Goal: Information Seeking & Learning: Compare options

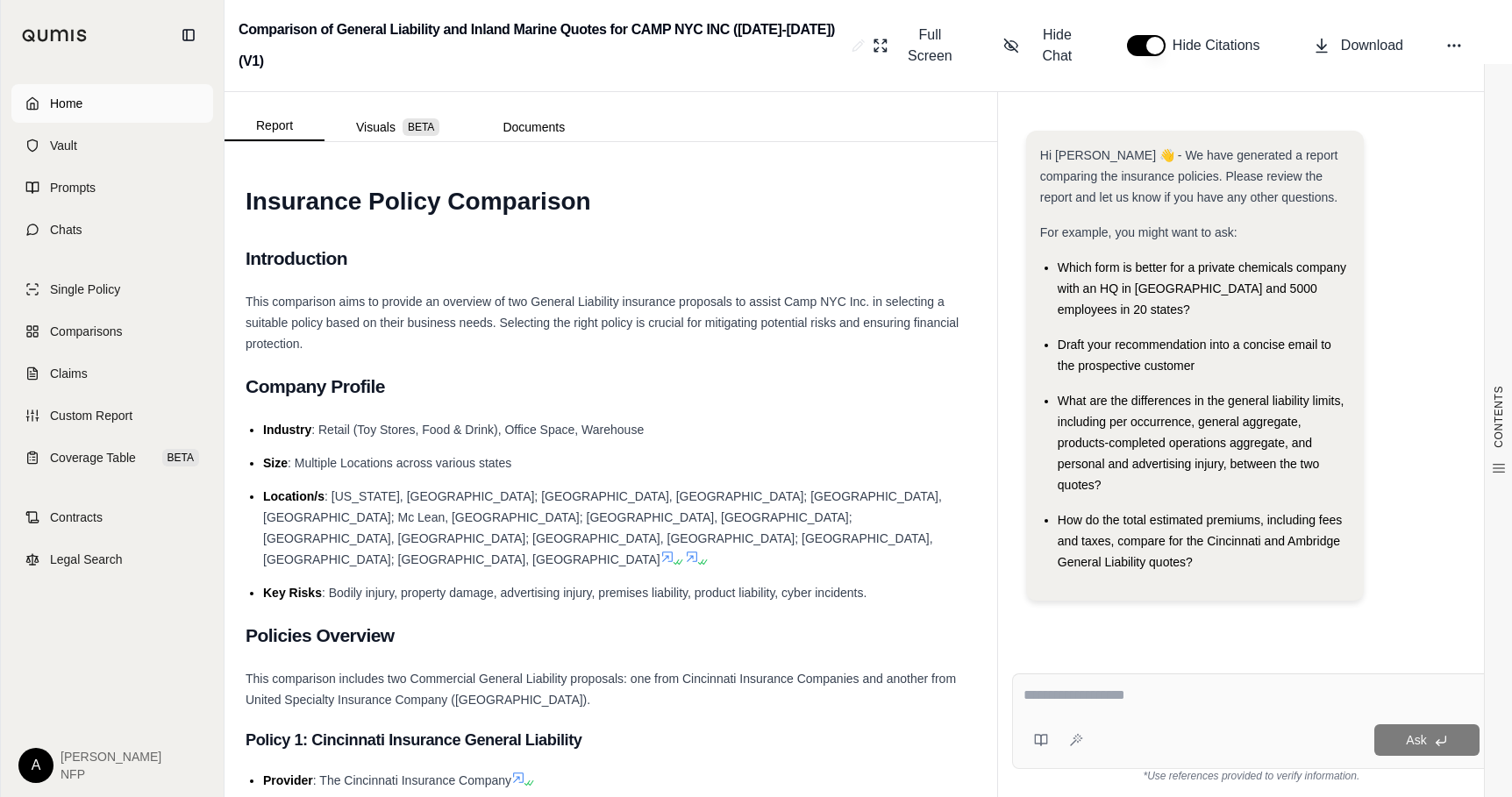
click at [70, 110] on span "Home" at bounding box center [66, 103] width 32 height 18
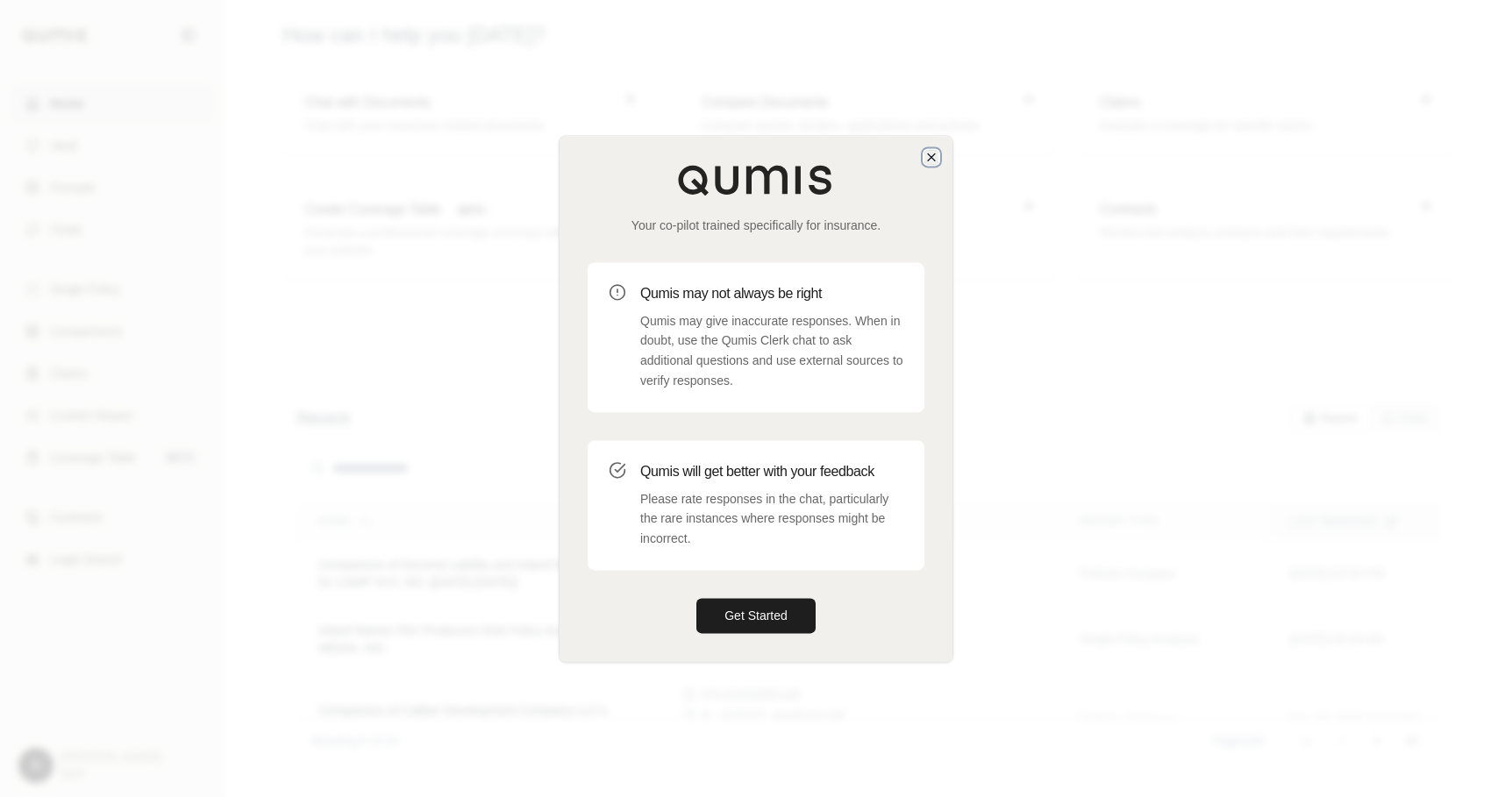
click at [926, 159] on icon "button" at bounding box center [931, 157] width 14 height 14
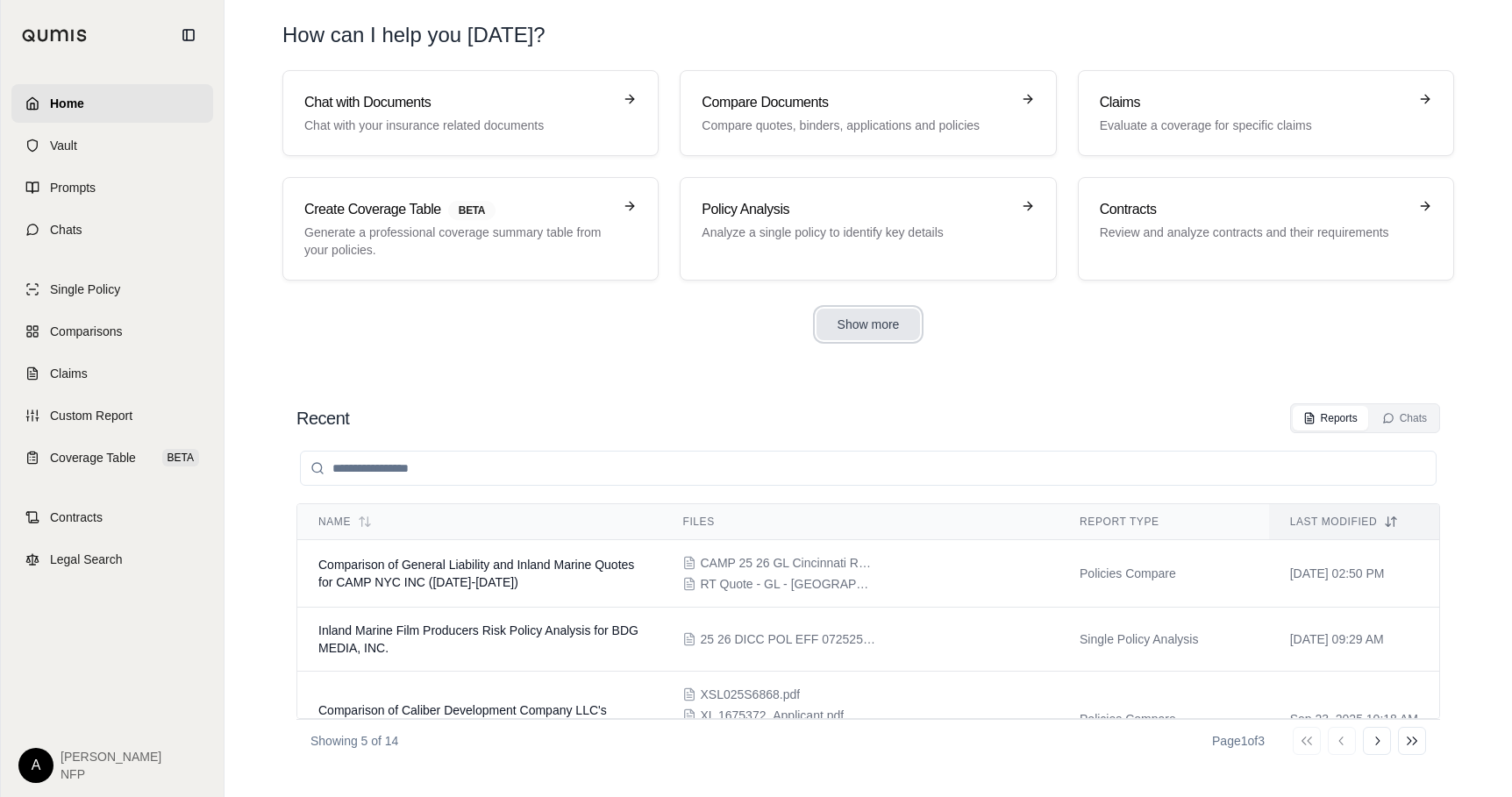
click at [842, 327] on button "Show more" at bounding box center [869, 324] width 105 height 31
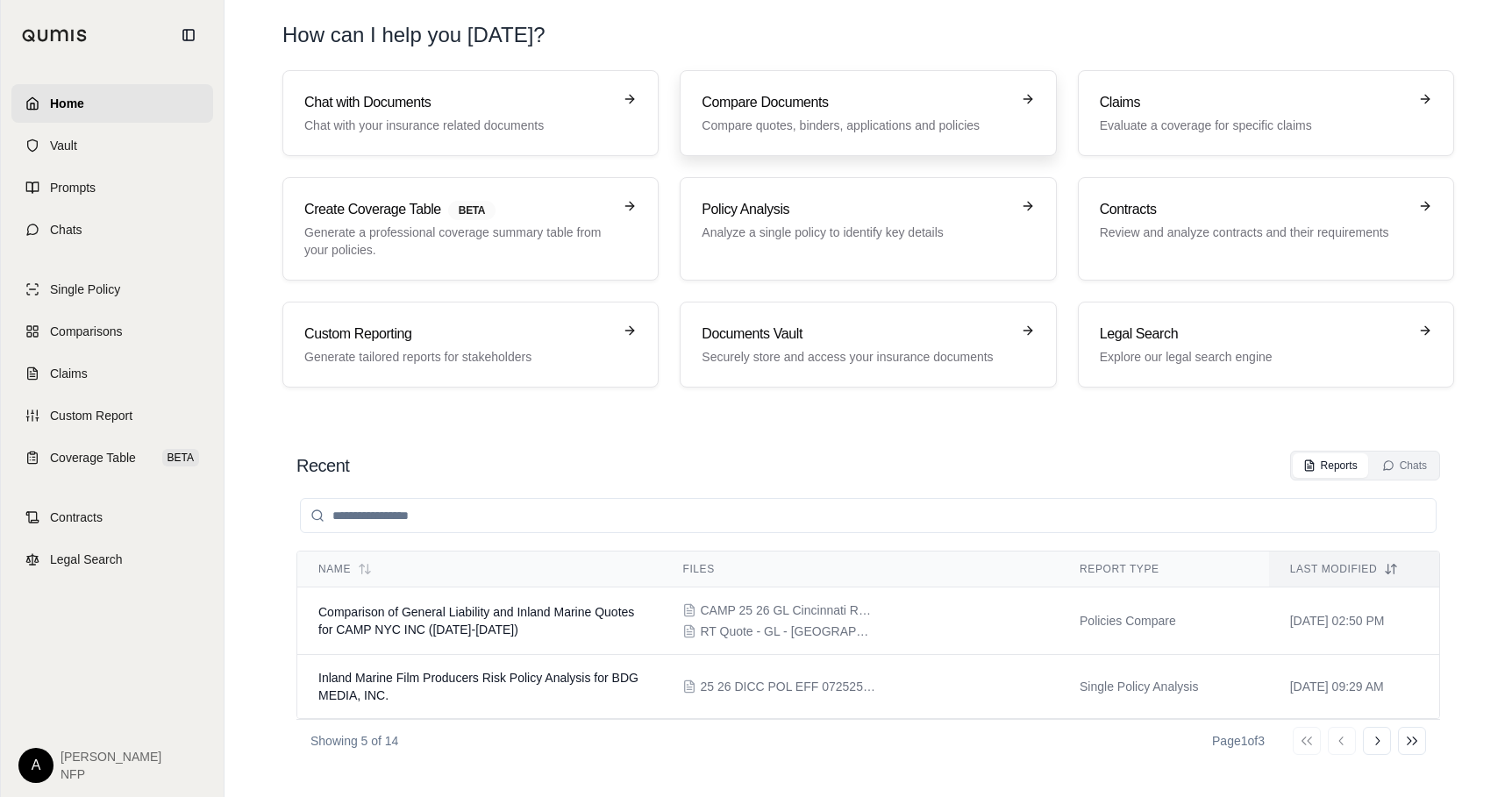
click at [758, 89] on link "Compare Documents Compare quotes, binders, applications and policies" at bounding box center [868, 112] width 376 height 86
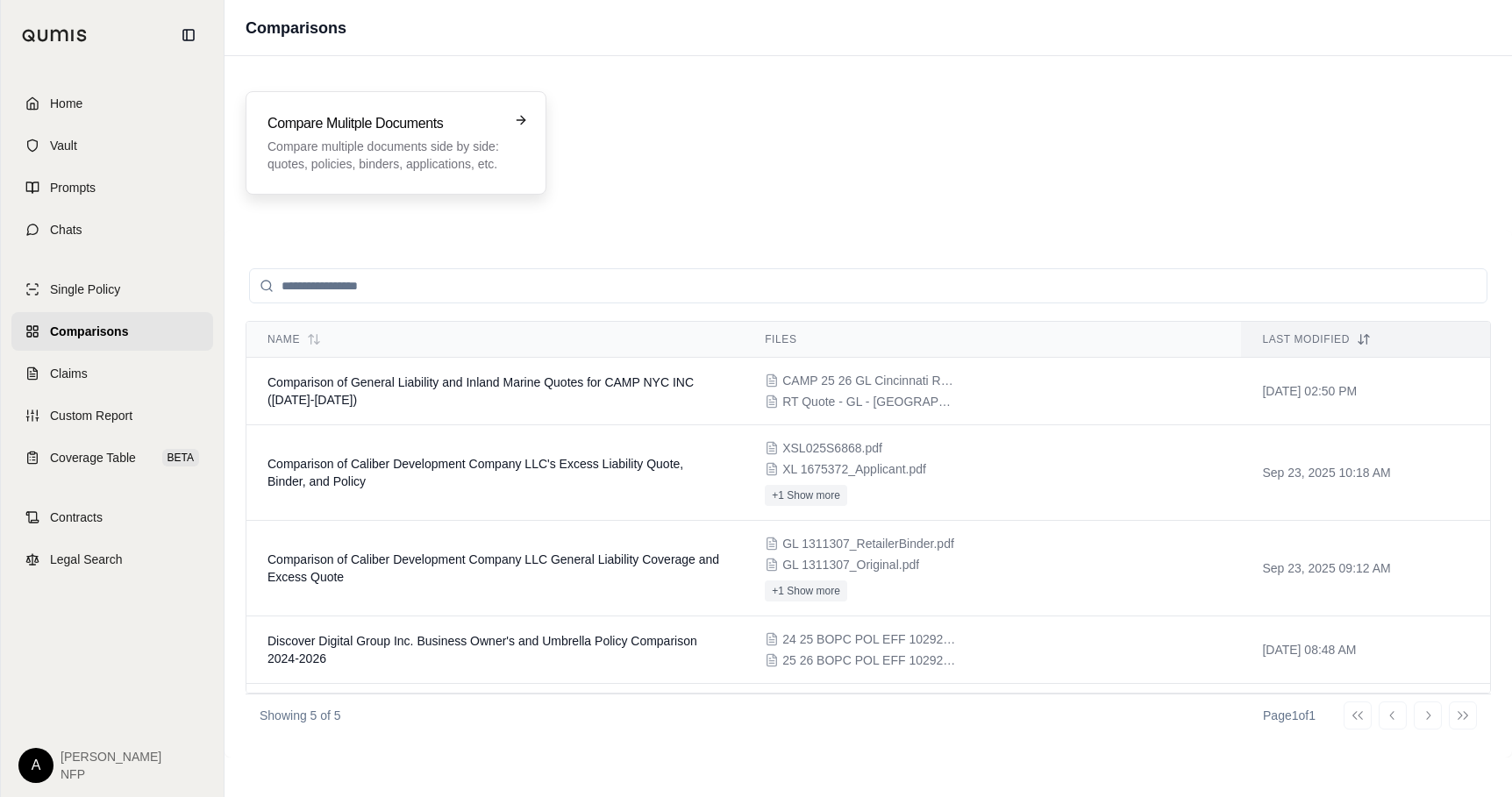
click at [384, 162] on p "Compare multiple documents side by side: quotes, policies, binders, application…" at bounding box center [383, 155] width 232 height 35
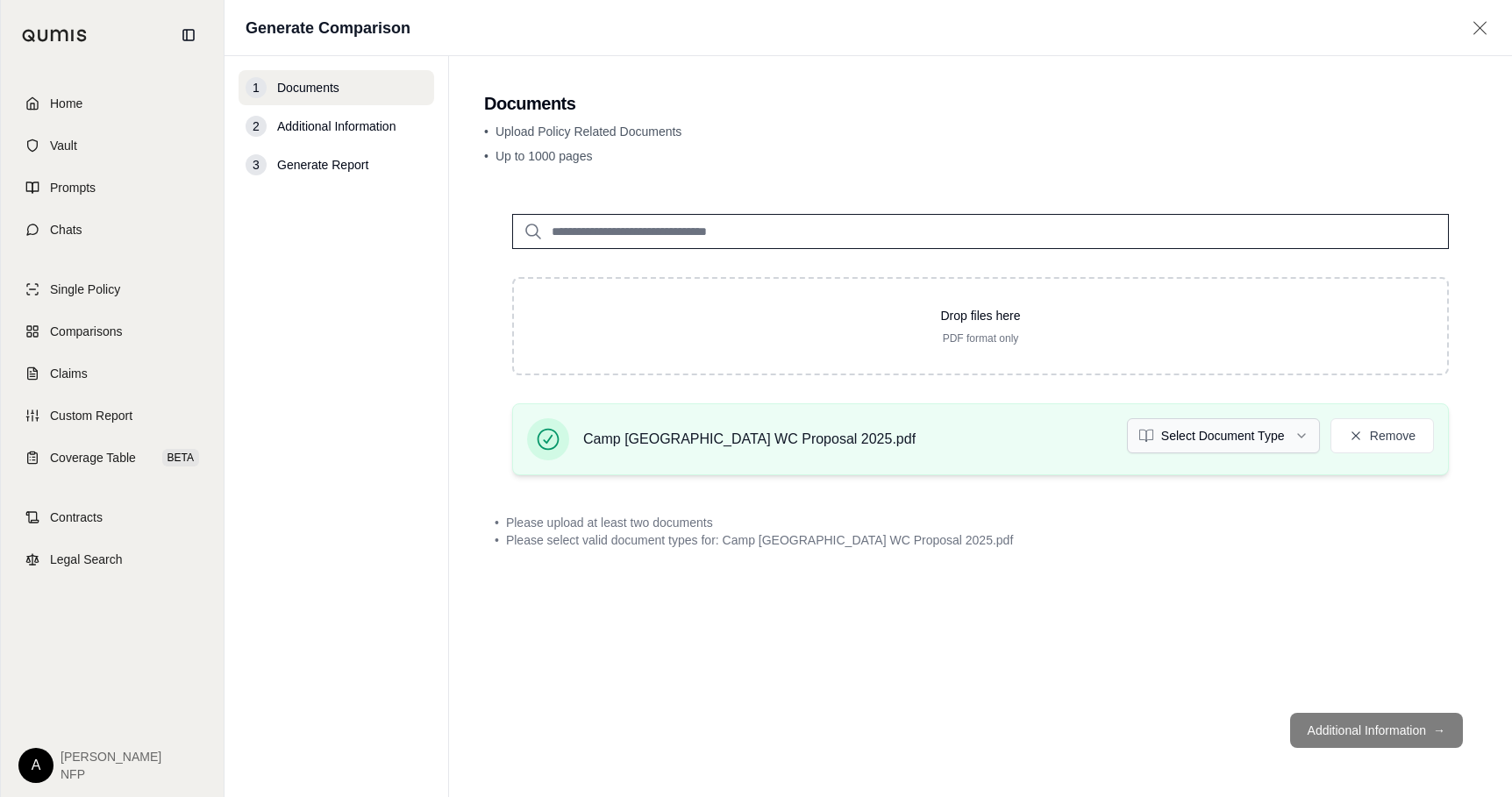
click at [1226, 442] on html "Home Vault Prompts Chats Single Policy Comparisons Claims Custom Report Coverag…" at bounding box center [756, 398] width 1512 height 797
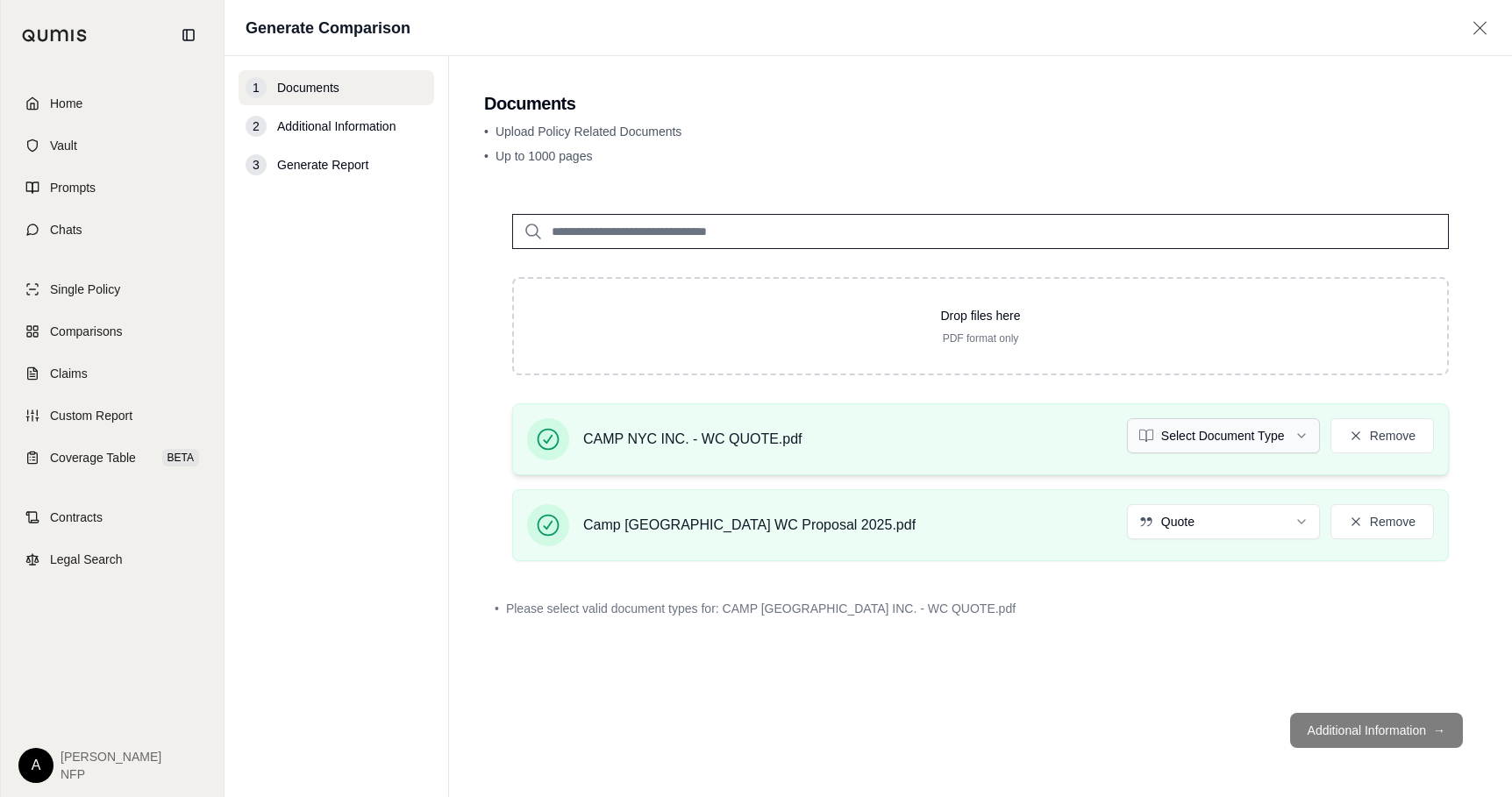
click at [1266, 433] on html "Home Vault Prompts Chats Single Policy Comparisons Claims Custom Report Coverag…" at bounding box center [756, 398] width 1512 height 797
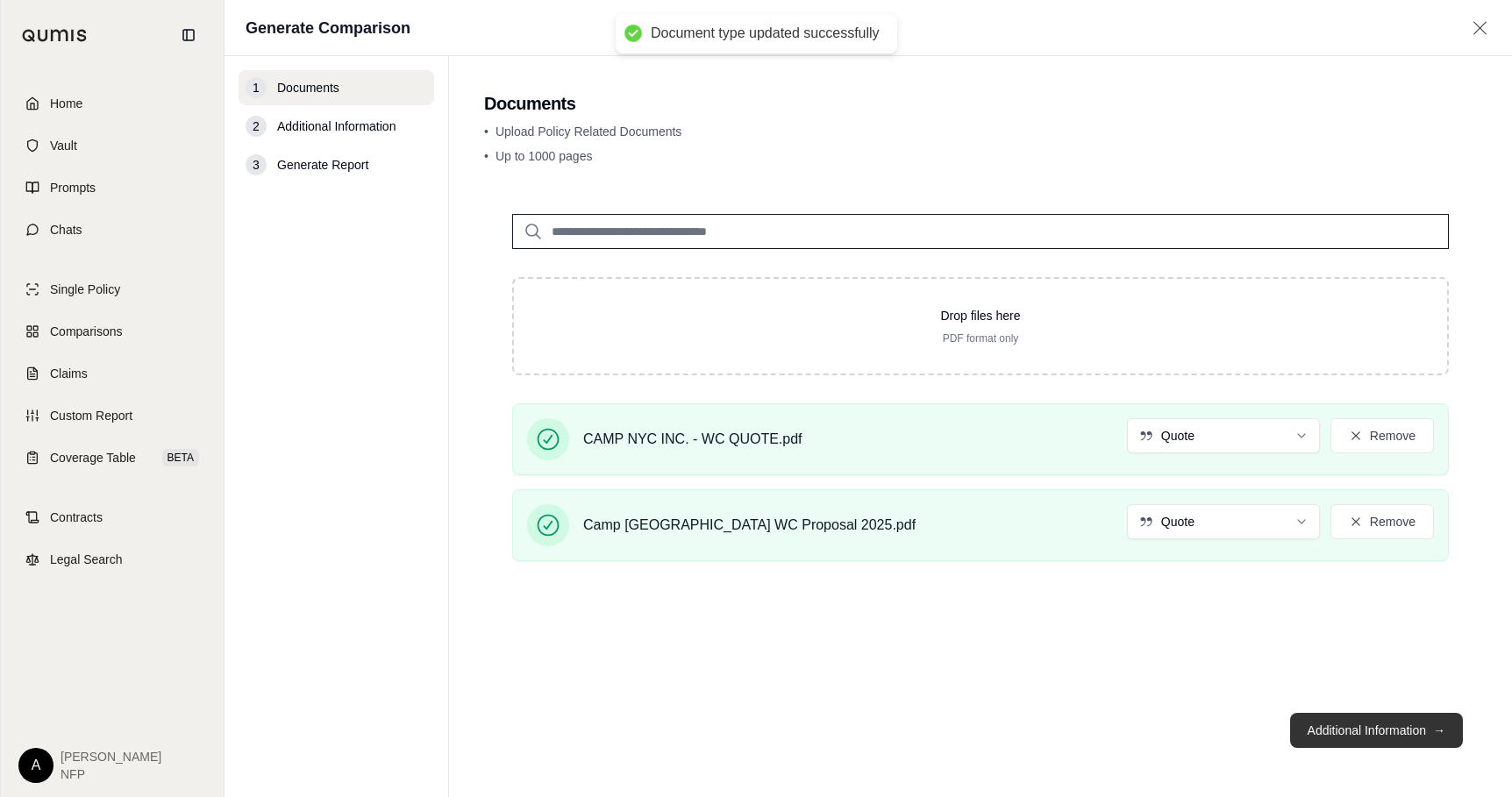
click at [1370, 729] on button "Additional Information →" at bounding box center [1376, 730] width 173 height 35
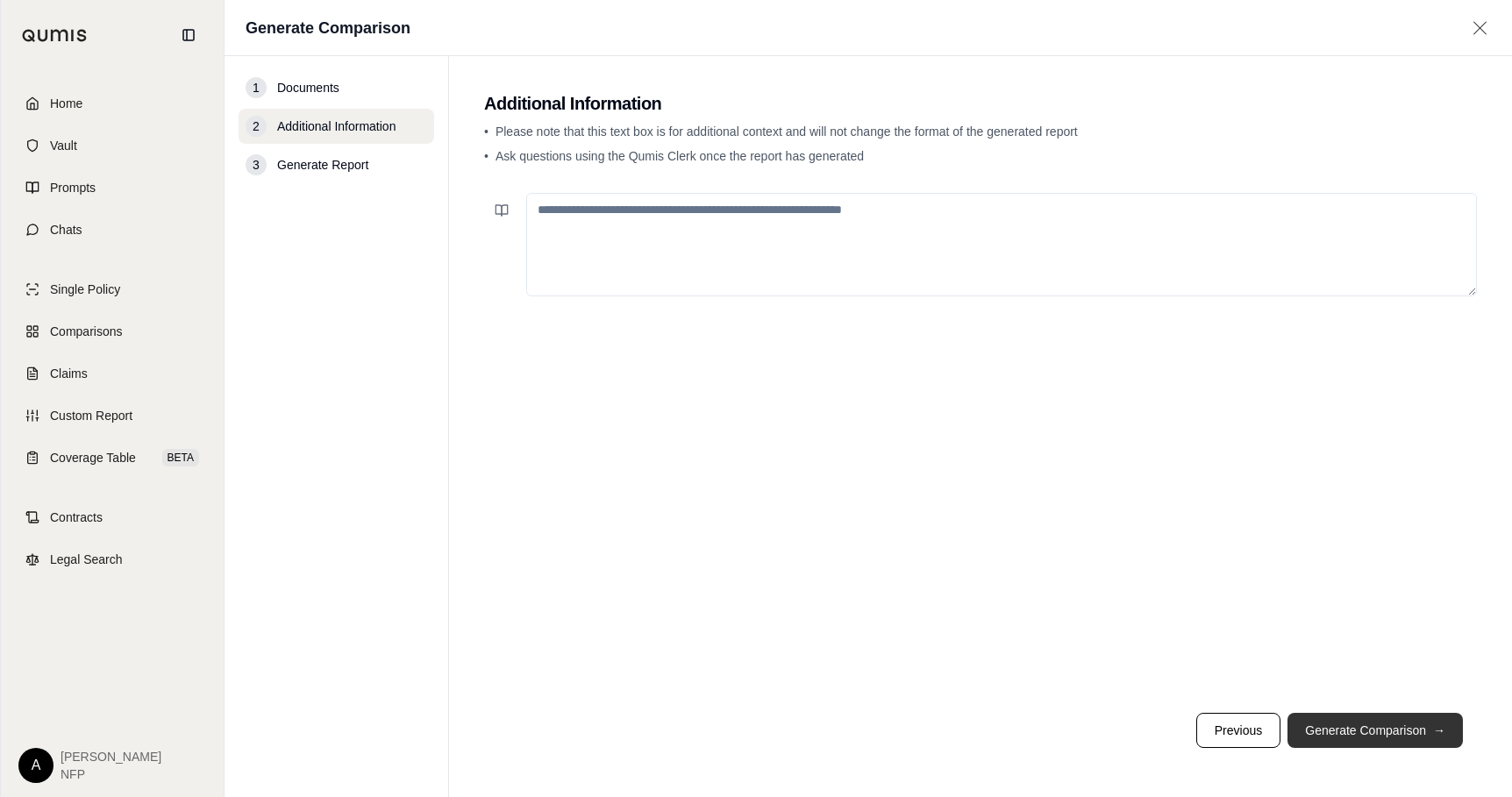
click at [1370, 729] on button "Generate Comparison →" at bounding box center [1375, 730] width 176 height 35
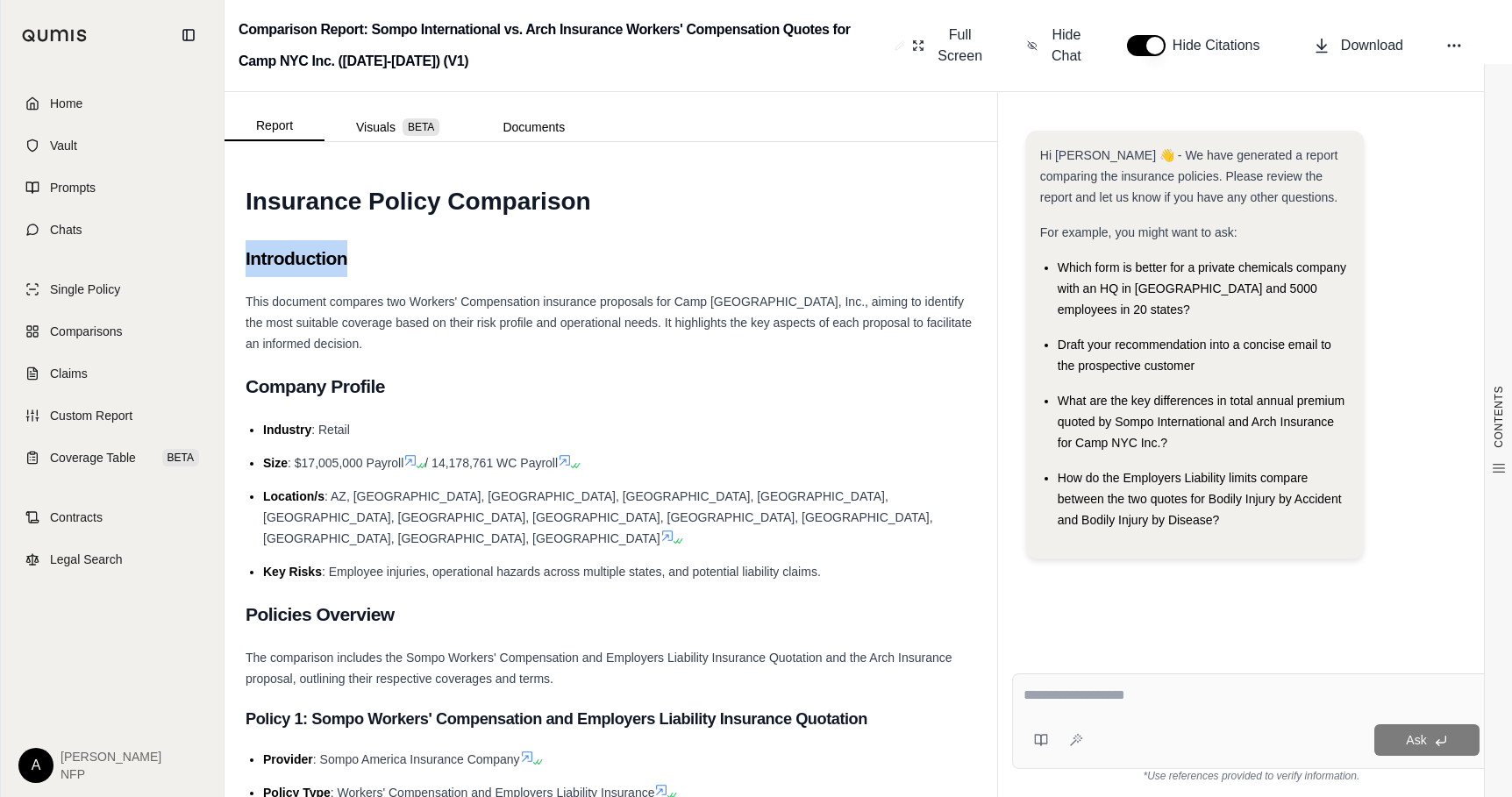
drag, startPoint x: 982, startPoint y: 212, endPoint x: 980, endPoint y: 239, distance: 27.1
click at [980, 239] on div "CONTENTS Table of Contents INSURANCE POLICY COMPARISON Introduction Company Pro…" at bounding box center [611, 469] width 773 height 655
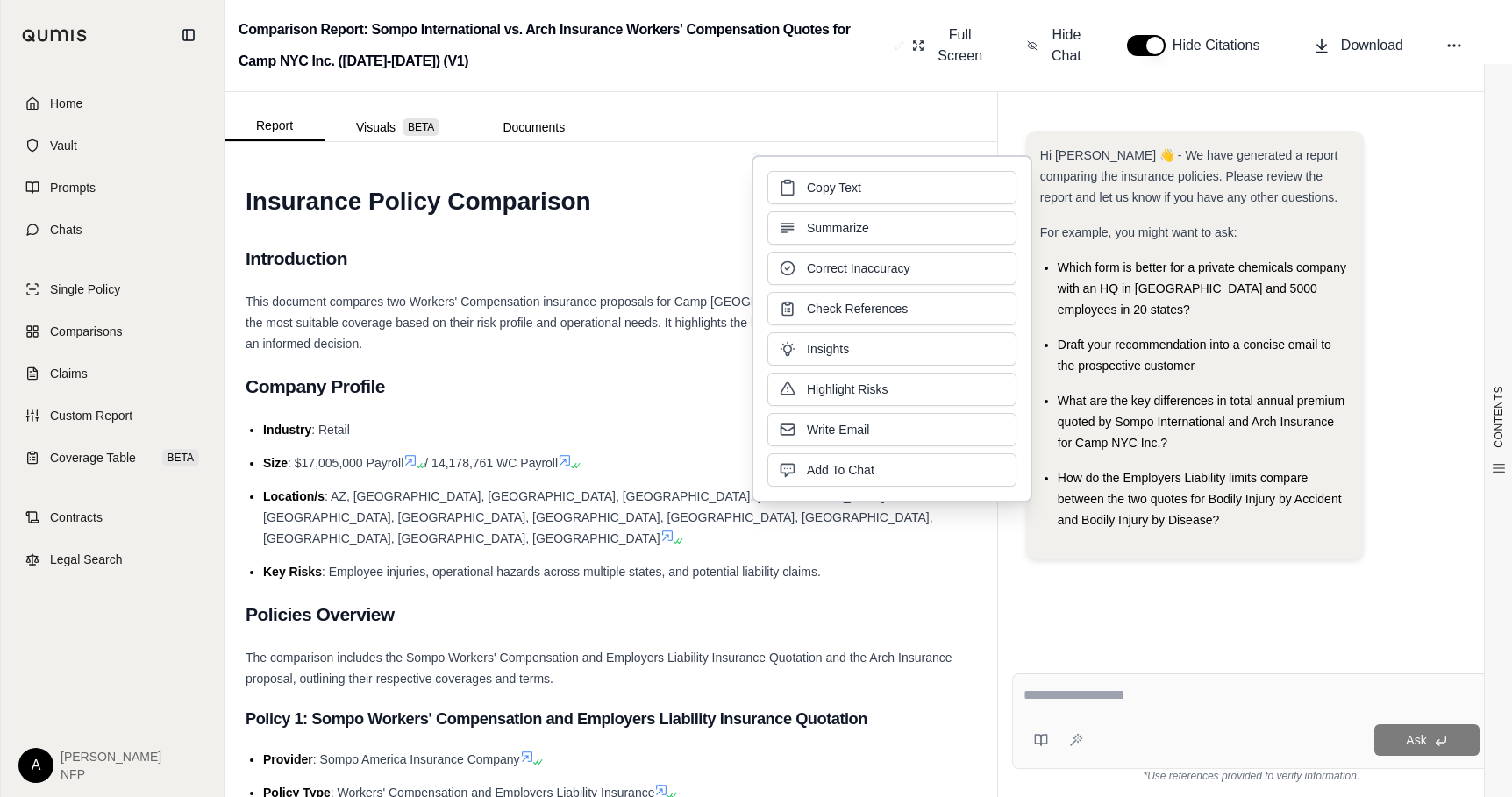
drag, startPoint x: 980, startPoint y: 239, endPoint x: 955, endPoint y: 251, distance: 27.7
click at [955, 251] on div "Copy Text Summarize Correct Inaccuracy Check References Insights Highlight Risk…" at bounding box center [892, 329] width 249 height 315
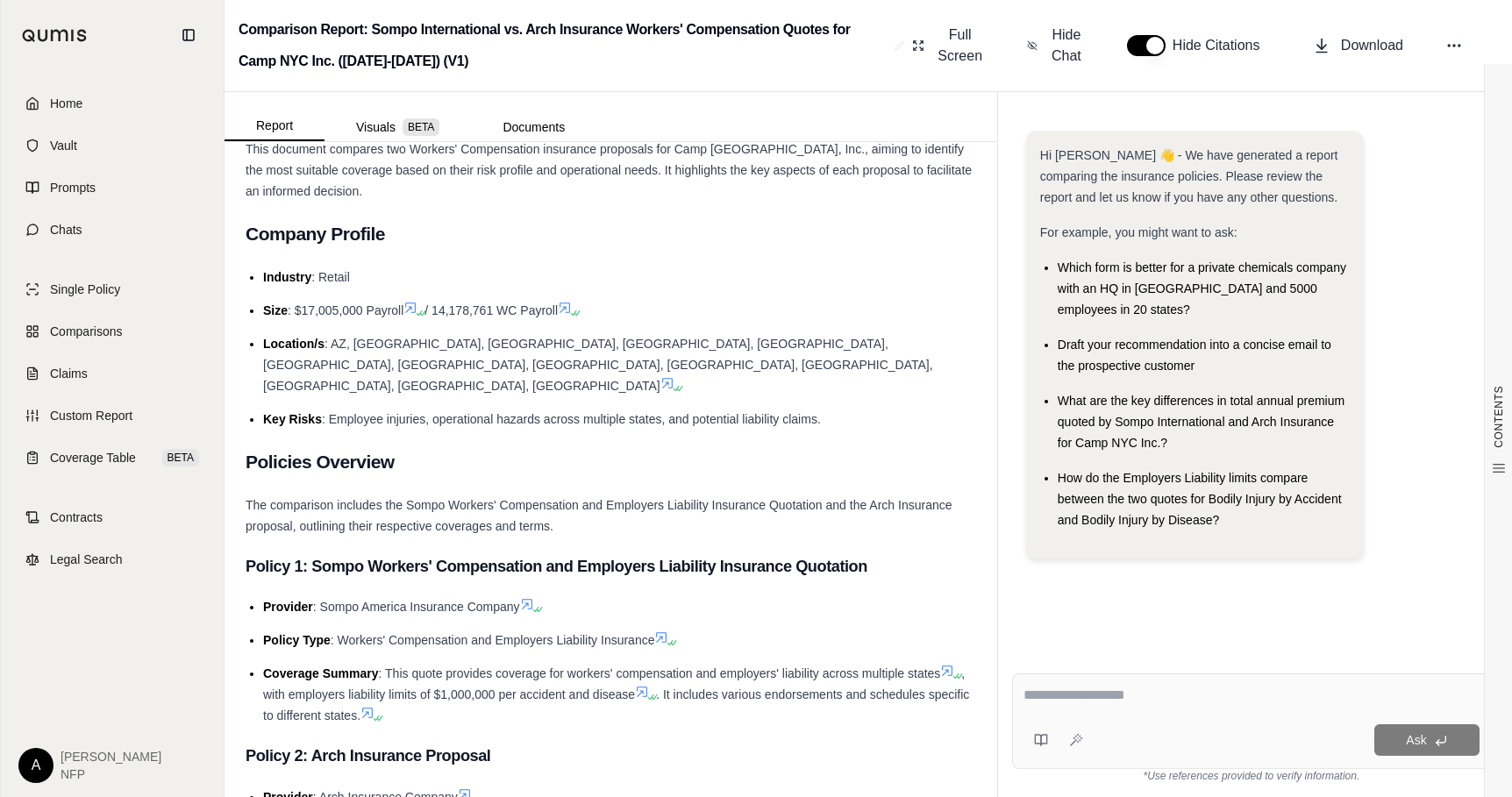
scroll to position [183, 0]
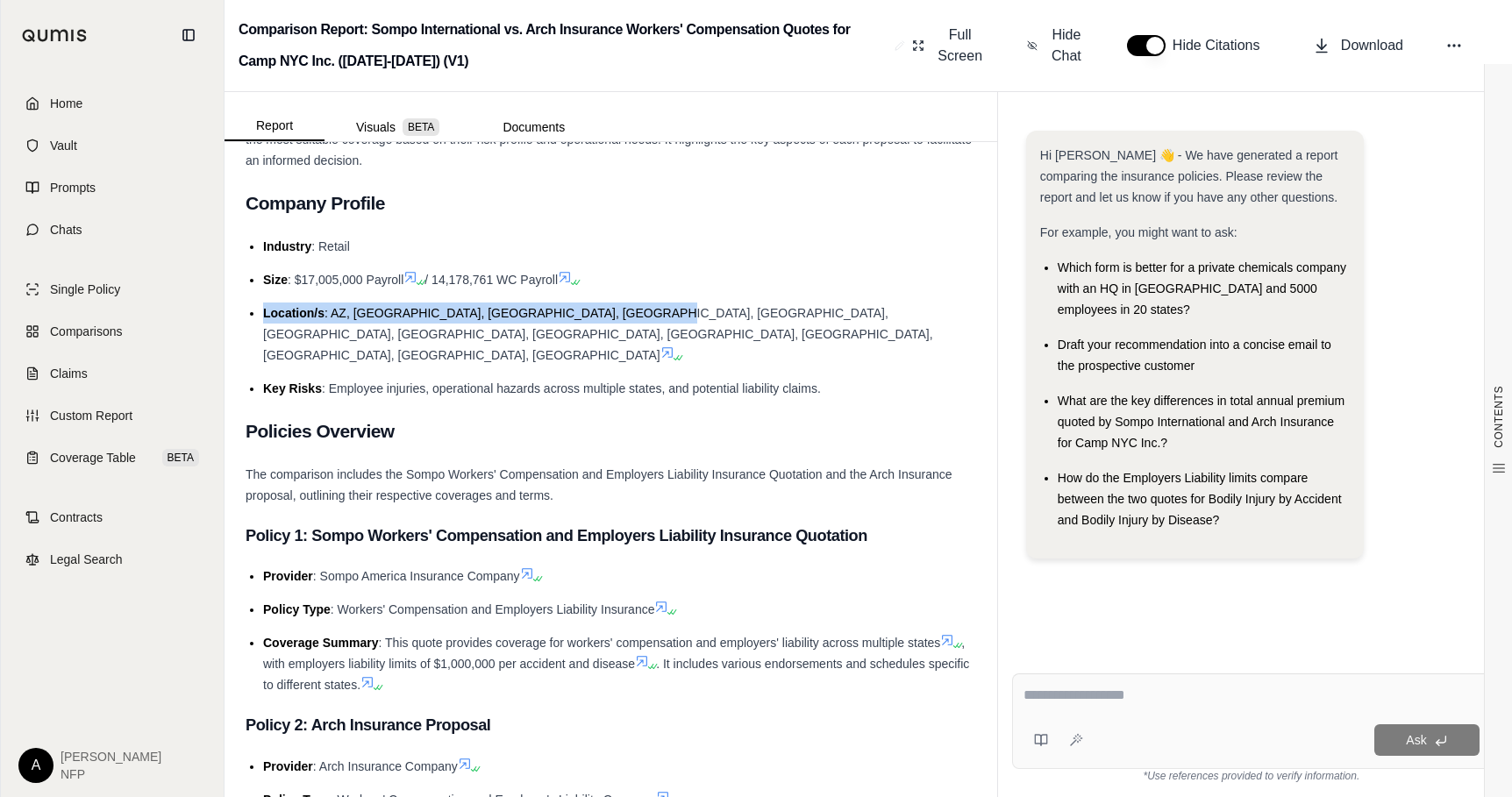
drag, startPoint x: 981, startPoint y: 289, endPoint x: 977, endPoint y: 317, distance: 28.3
click at [977, 317] on div "CONTENTS Table of Contents INSURANCE POLICY COMPARISON Introduction Company Pro…" at bounding box center [611, 469] width 773 height 655
drag, startPoint x: 977, startPoint y: 317, endPoint x: 829, endPoint y: 178, distance: 203.0
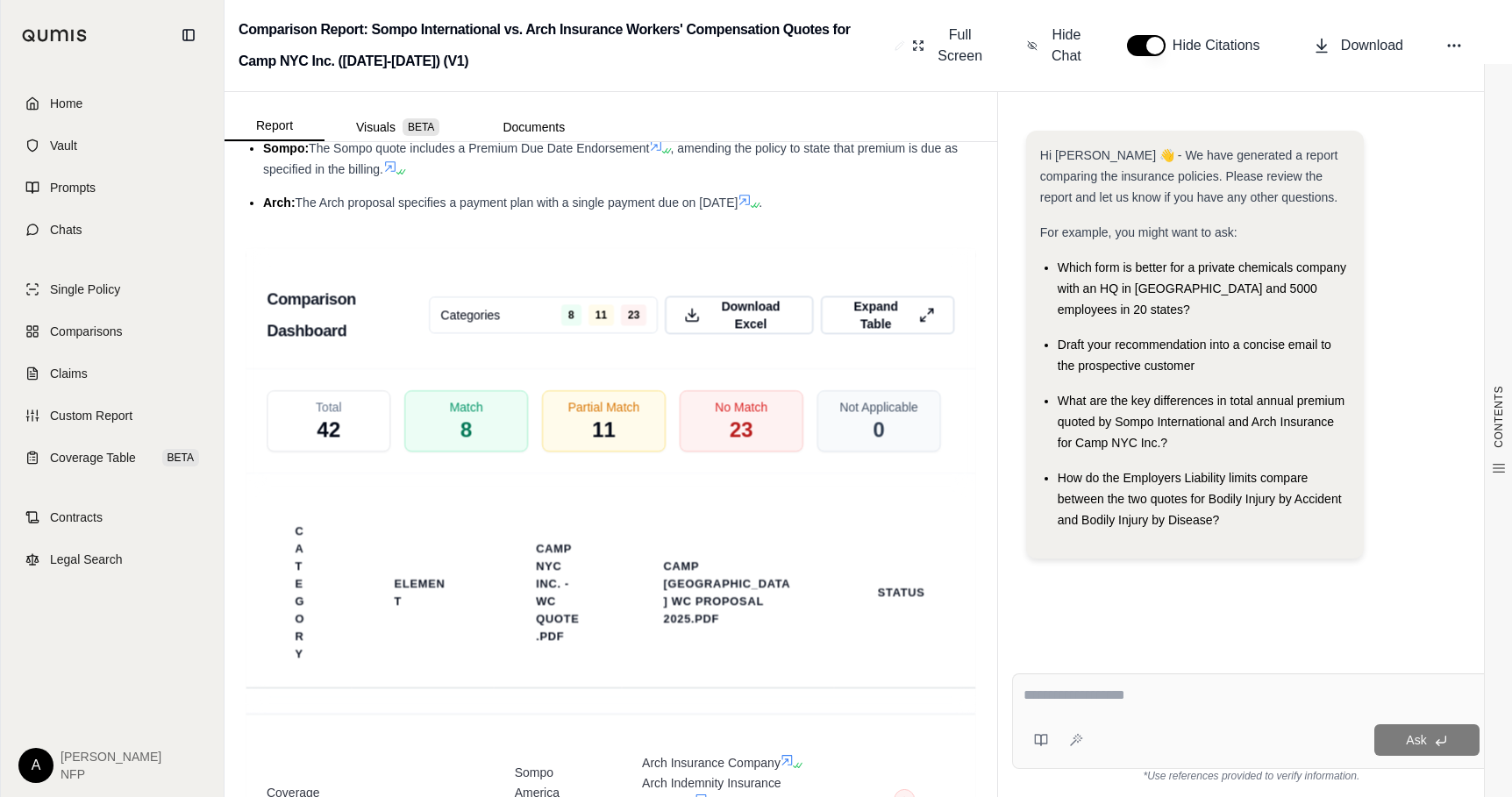
scroll to position [2788, 0]
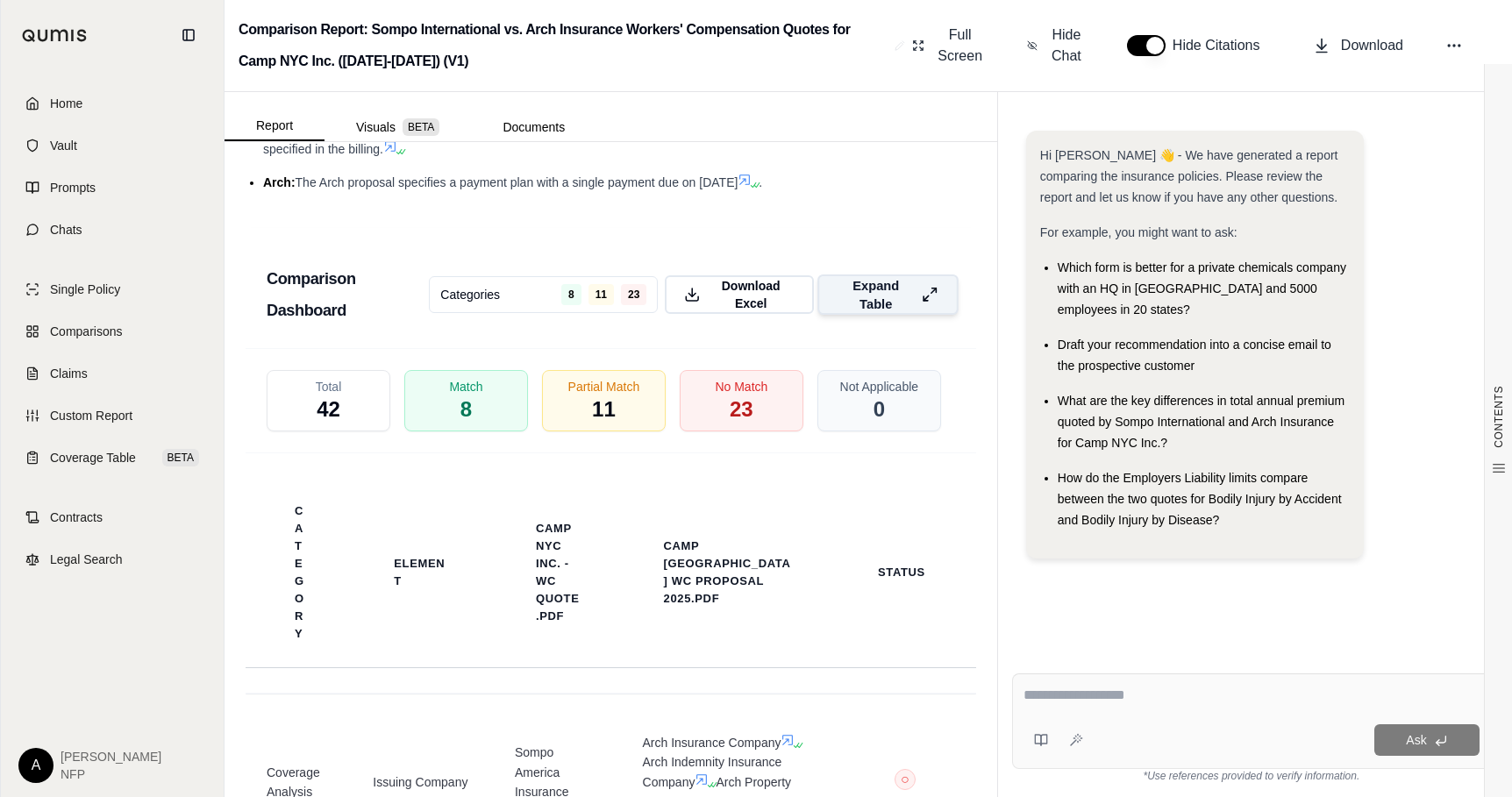
click at [853, 277] on span "Expand Table" at bounding box center [875, 295] width 76 height 37
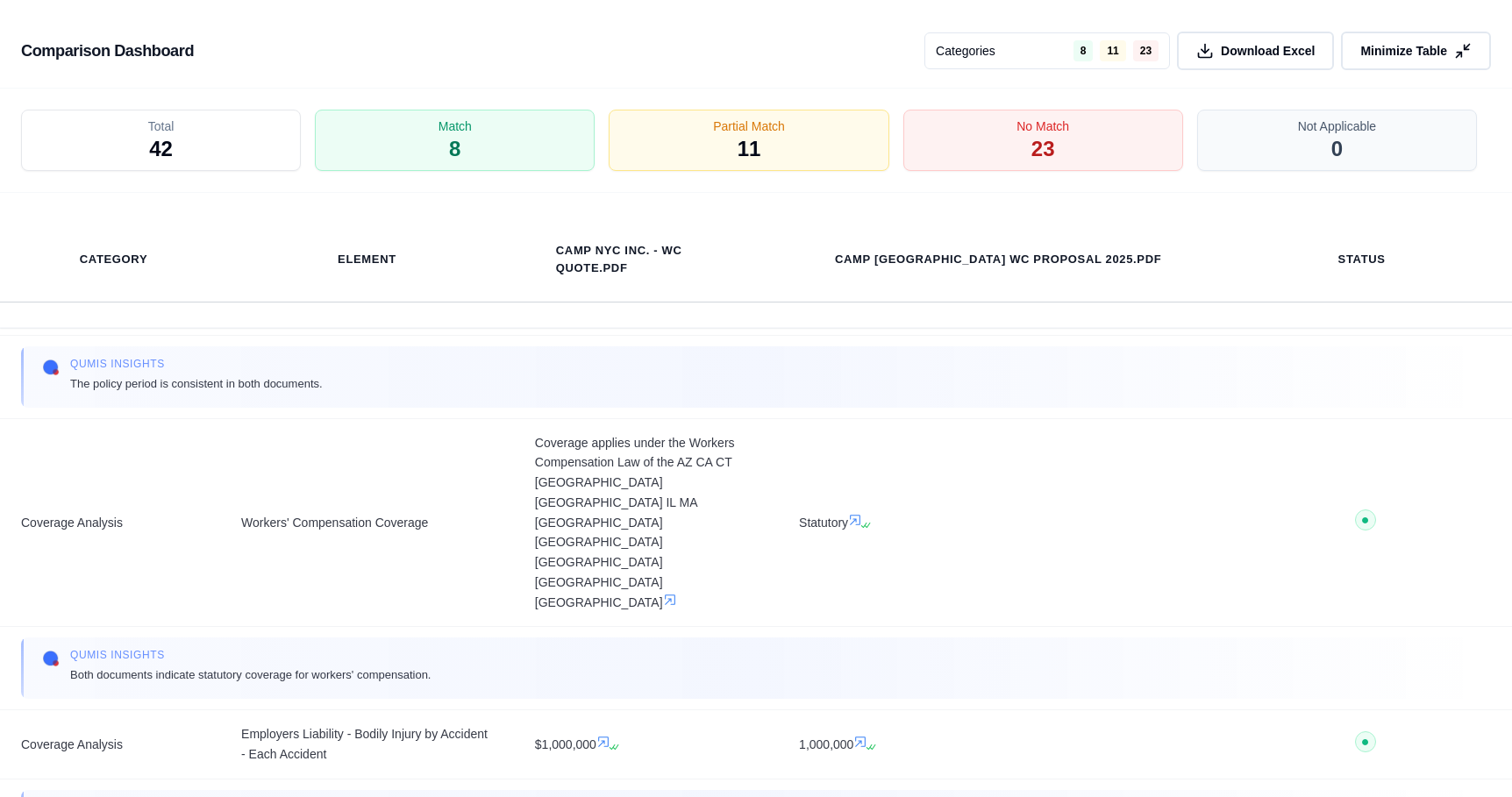
scroll to position [0, 0]
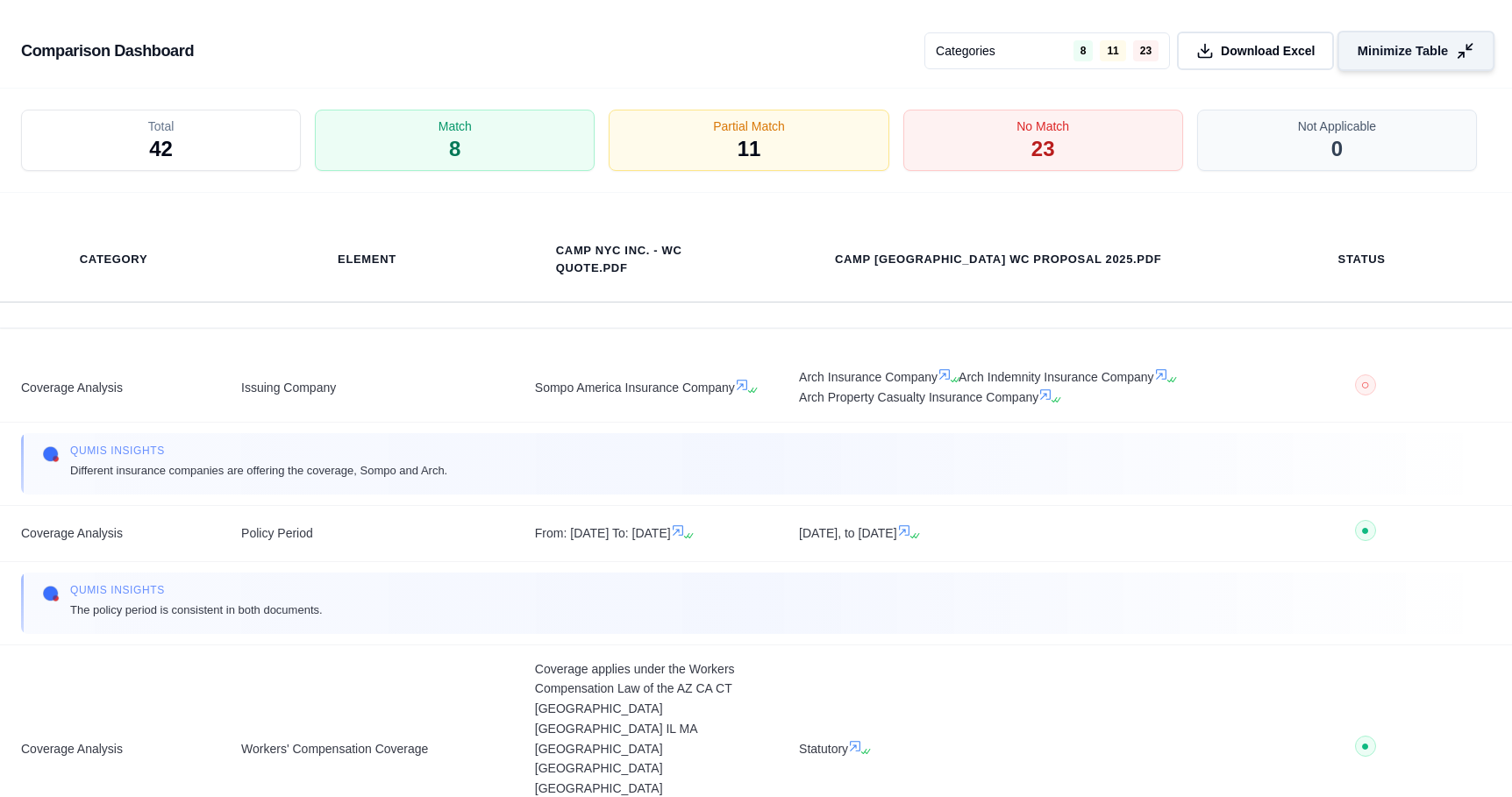
click at [1412, 53] on span "Minimize Table" at bounding box center [1403, 52] width 91 height 19
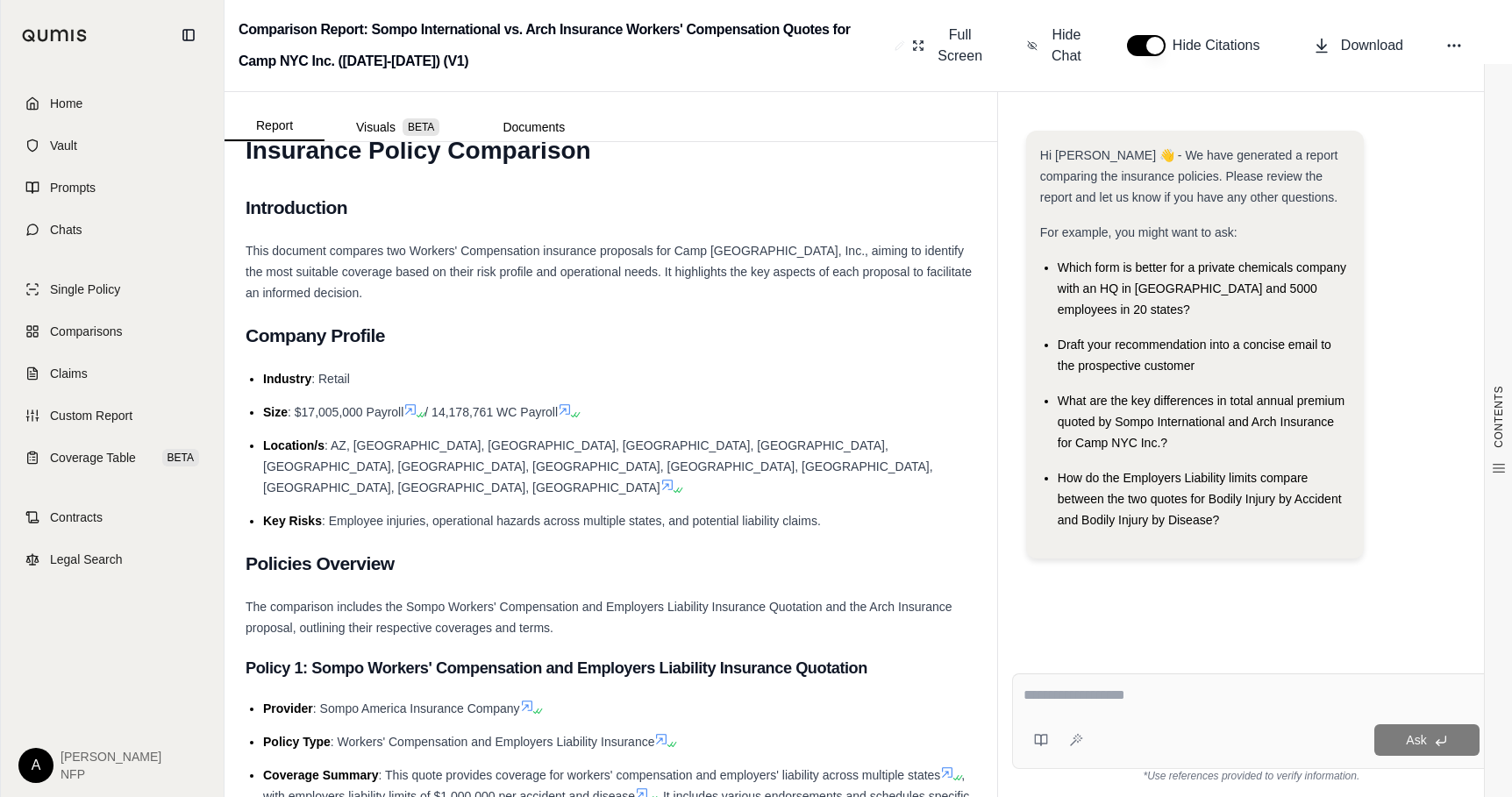
scroll to position [21, 0]
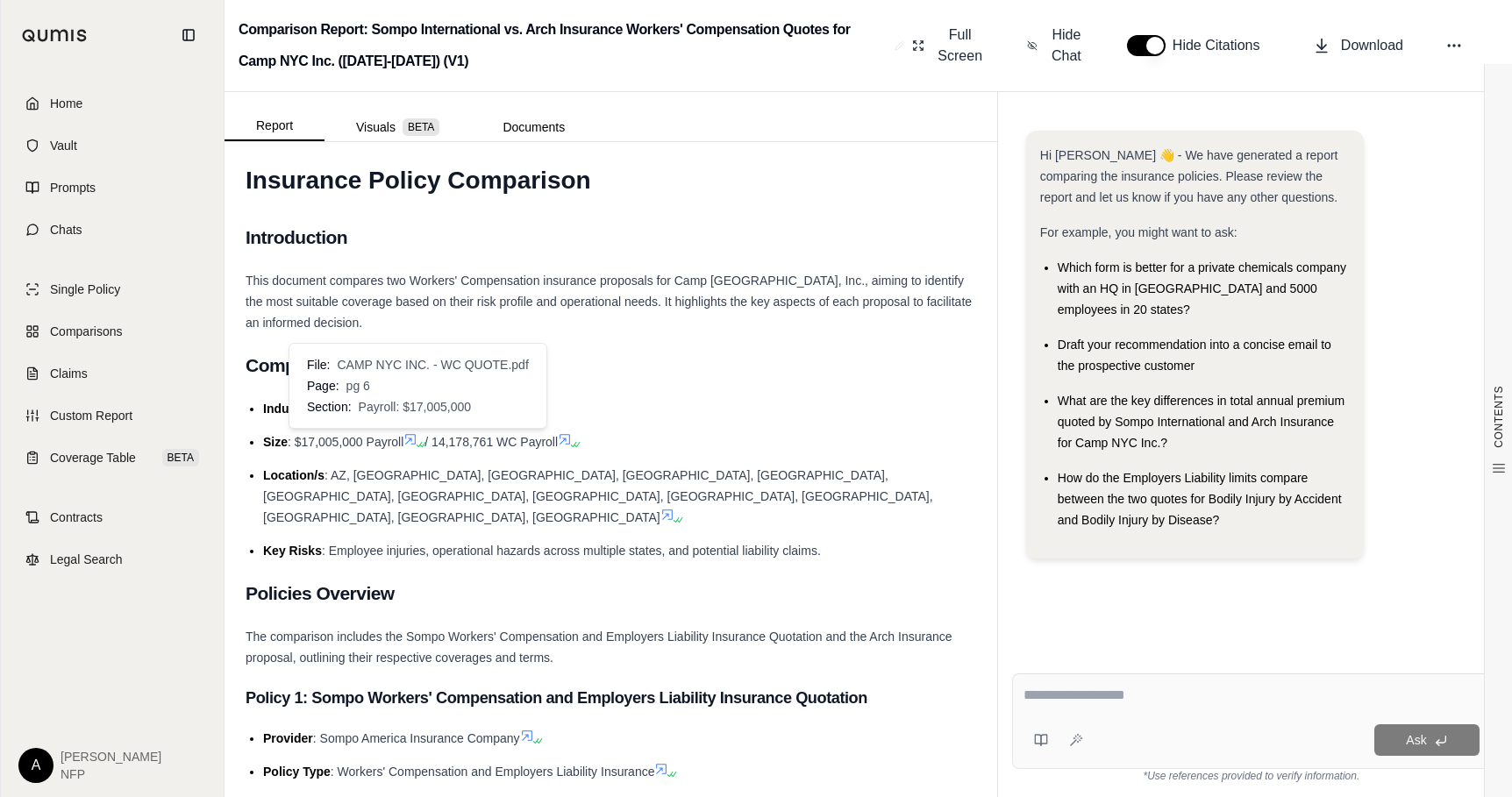
click at [412, 434] on icon at bounding box center [410, 439] width 14 height 14
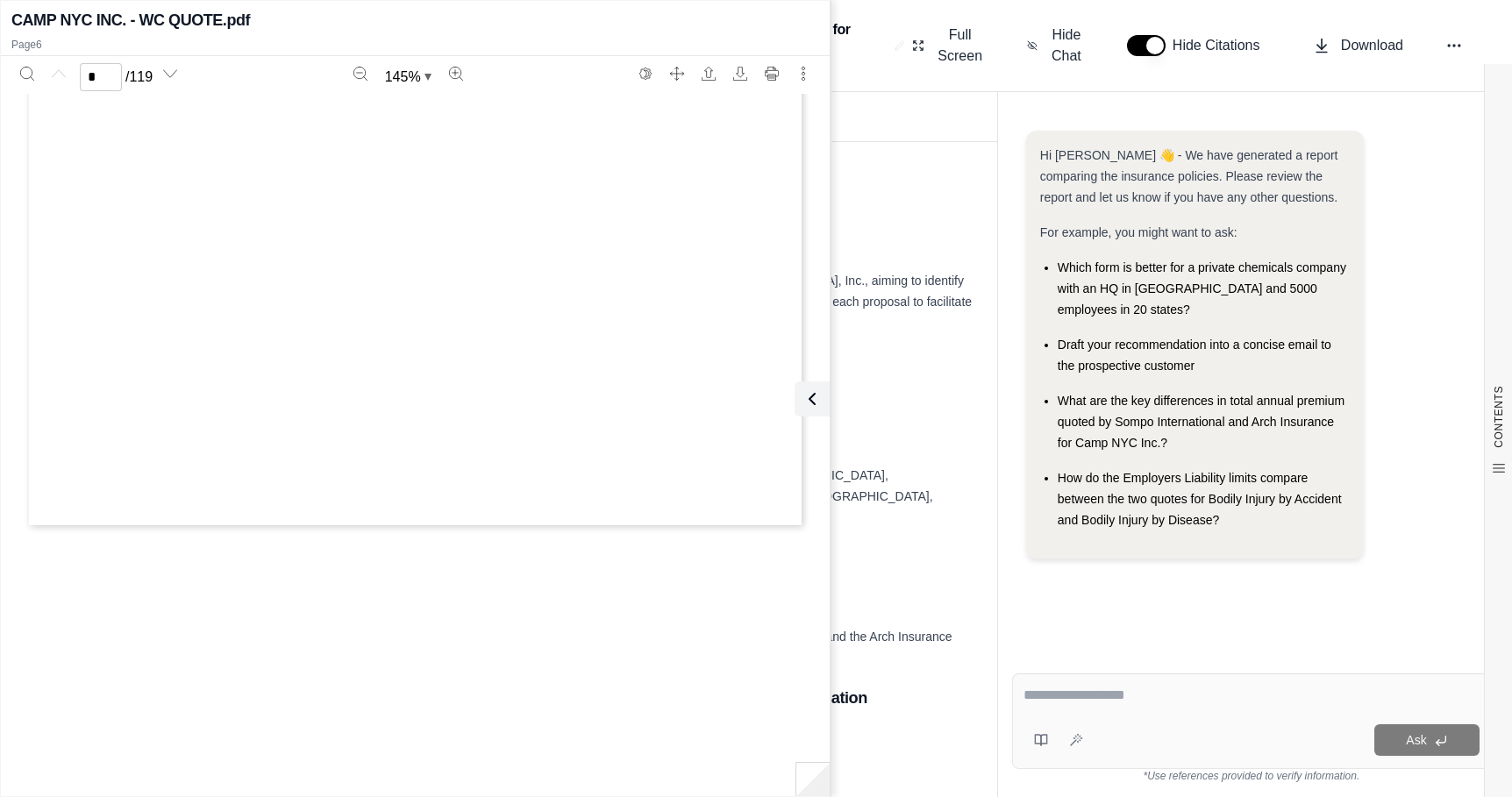
type input "*"
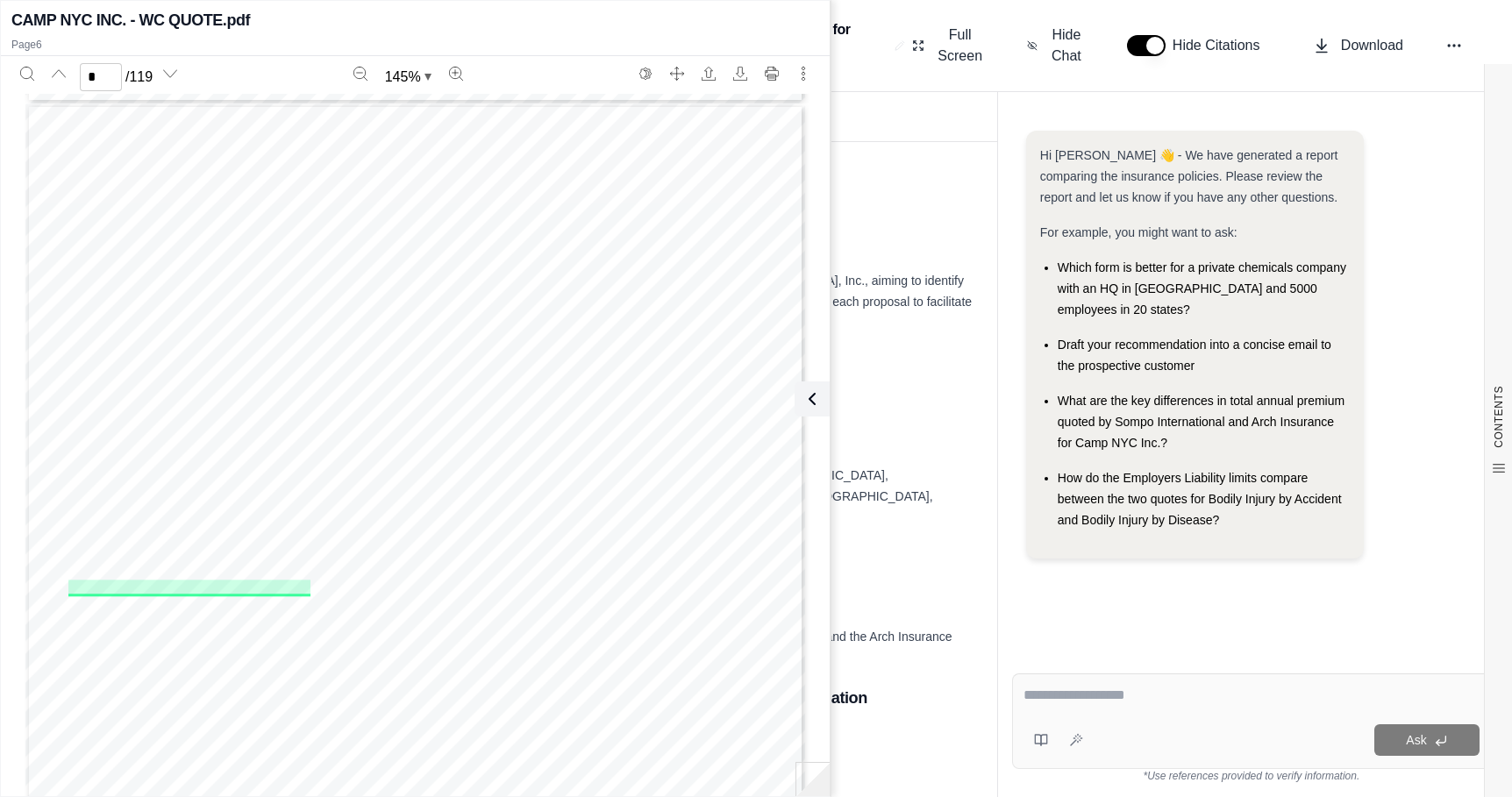
scroll to position [5045, 0]
click at [1014, 95] on div "Hi [PERSON_NAME] 👋 - We have generated a report comparing the insurance policie…" at bounding box center [1251, 445] width 507 height 705
click at [808, 391] on icon at bounding box center [812, 398] width 21 height 21
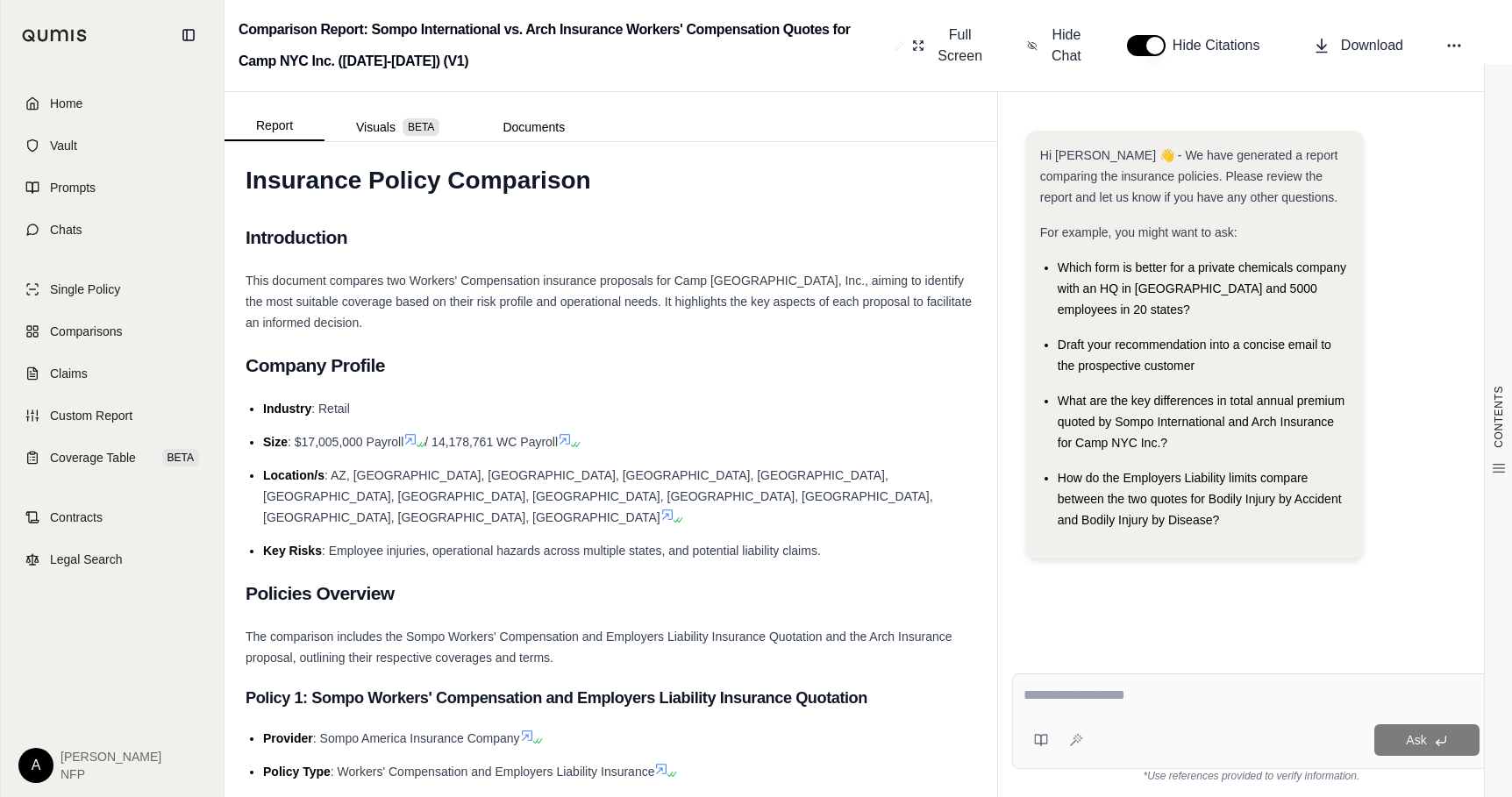
drag, startPoint x: 1347, startPoint y: 605, endPoint x: 1179, endPoint y: 495, distance: 200.8
click at [1347, 605] on div "Hi [PERSON_NAME] 👋 - We have generated a report comparing the insurance policie…" at bounding box center [1251, 382] width 479 height 529
